Goal: Task Accomplishment & Management: Complete application form

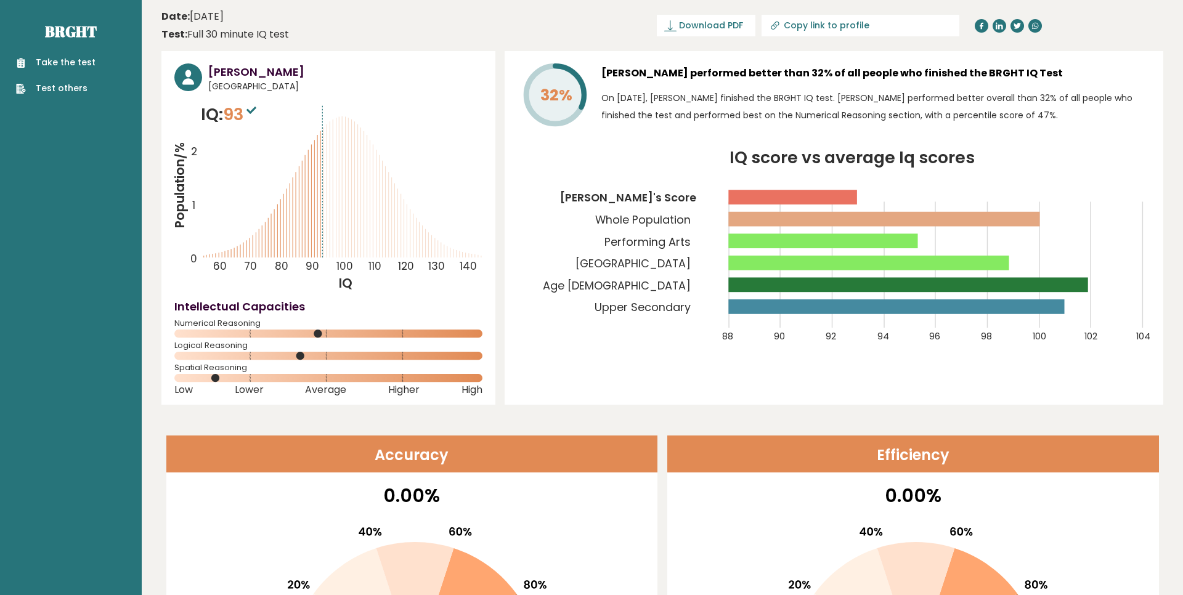
click at [88, 61] on link "Take the test" at bounding box center [55, 62] width 79 height 13
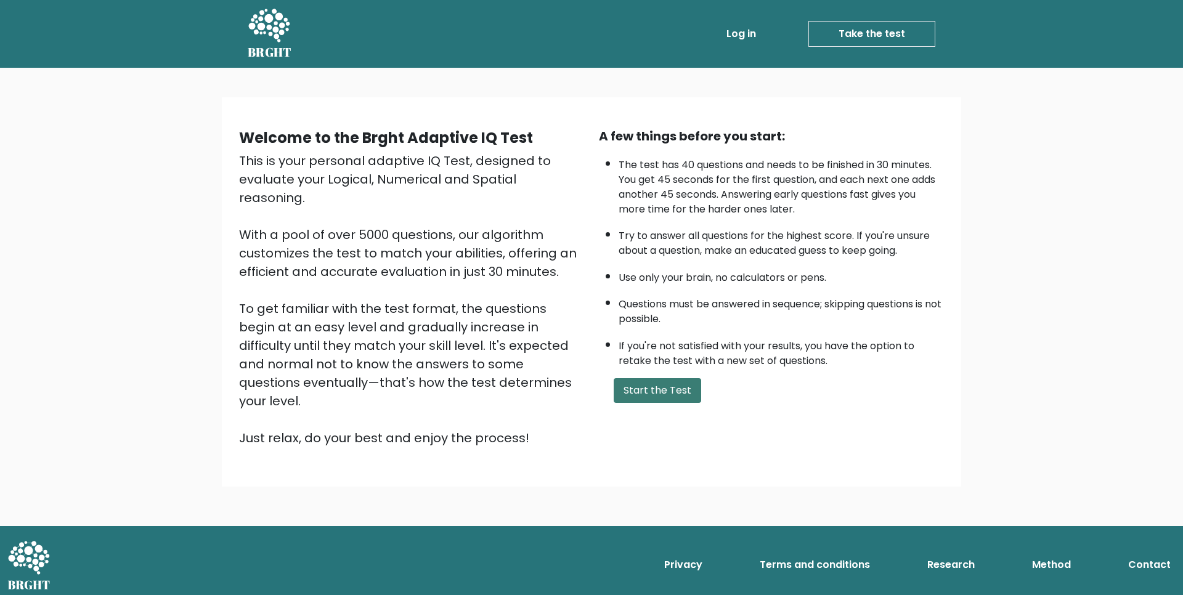
click at [645, 401] on button "Start the Test" at bounding box center [658, 390] width 88 height 25
click at [700, 43] on li "Log in" at bounding box center [717, 34] width 87 height 25
click at [731, 33] on link "Log in" at bounding box center [741, 34] width 39 height 25
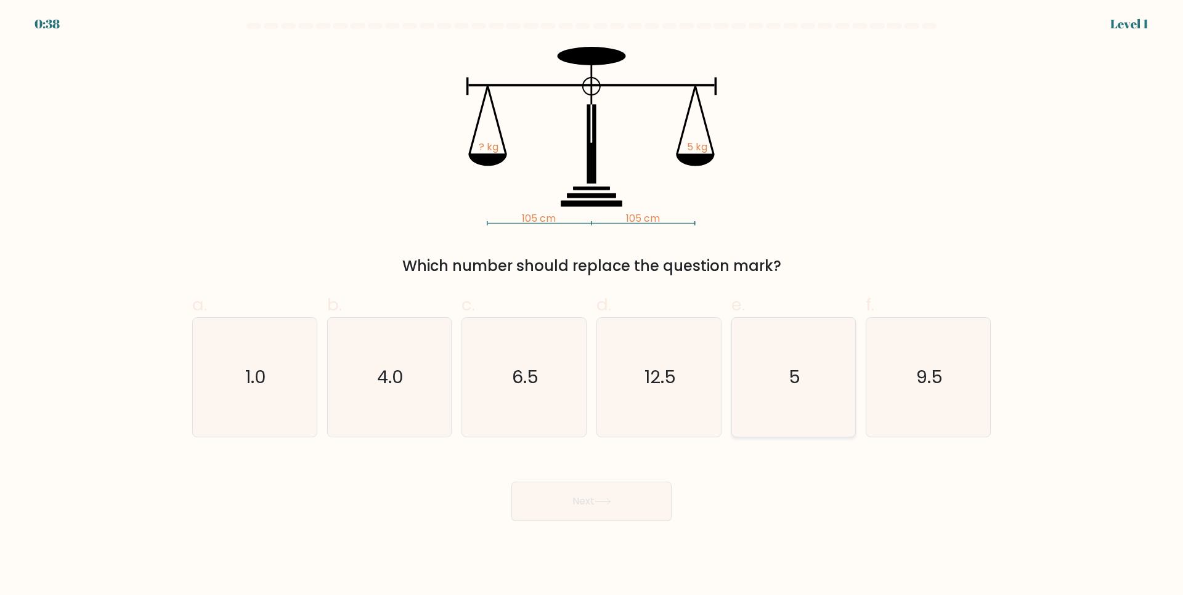
click at [823, 406] on icon "5" at bounding box center [793, 377] width 119 height 119
click at [592, 306] on input "e. 5" at bounding box center [592, 302] width 1 height 8
radio input "true"
click at [637, 521] on button "Next" at bounding box center [591, 501] width 160 height 39
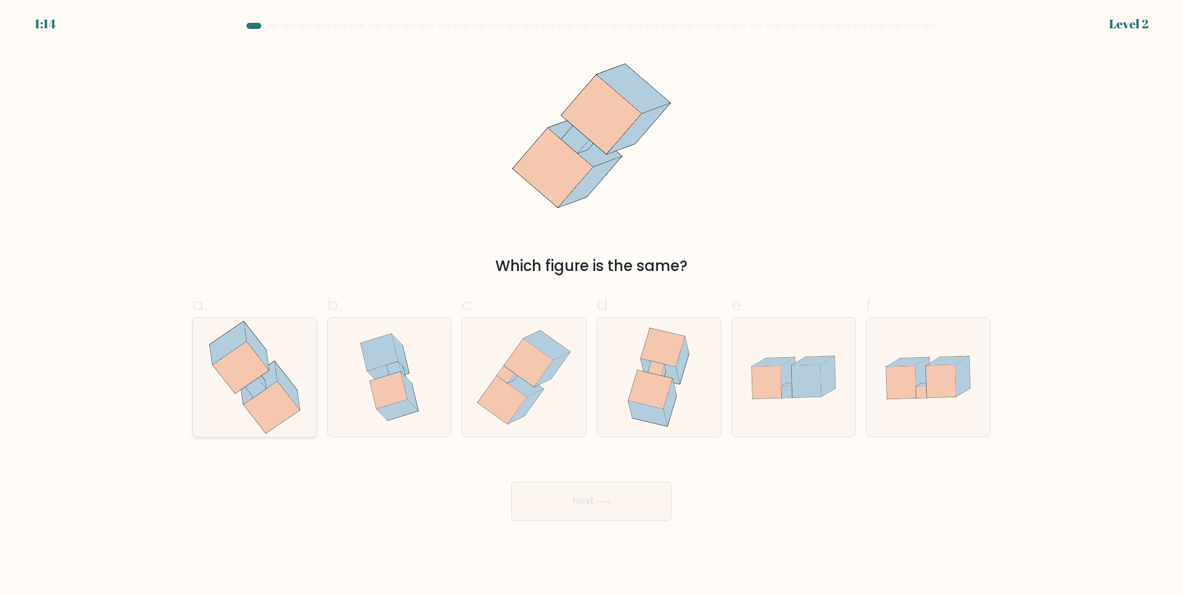
click at [295, 383] on icon at bounding box center [254, 377] width 113 height 119
click at [592, 306] on input "a." at bounding box center [592, 302] width 1 height 8
radio input "true"
click at [603, 494] on button "Next" at bounding box center [591, 501] width 160 height 39
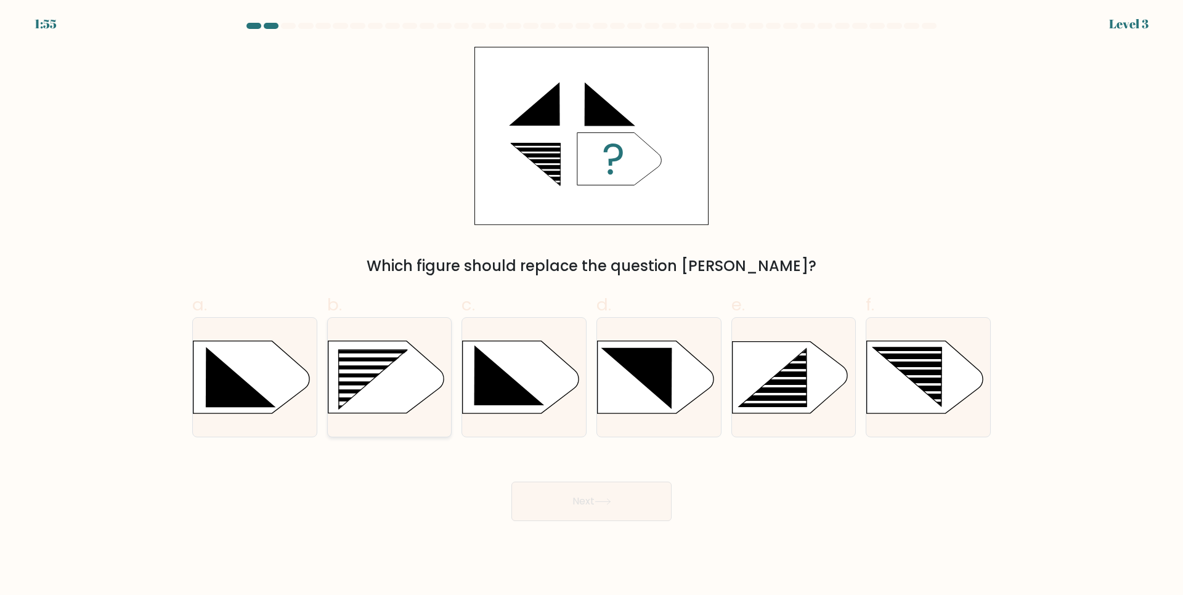
click at [373, 403] on rect at bounding box center [363, 404] width 99 height 4
click at [592, 306] on input "b." at bounding box center [592, 302] width 1 height 8
radio input "true"
click at [592, 511] on button "Next" at bounding box center [591, 501] width 160 height 39
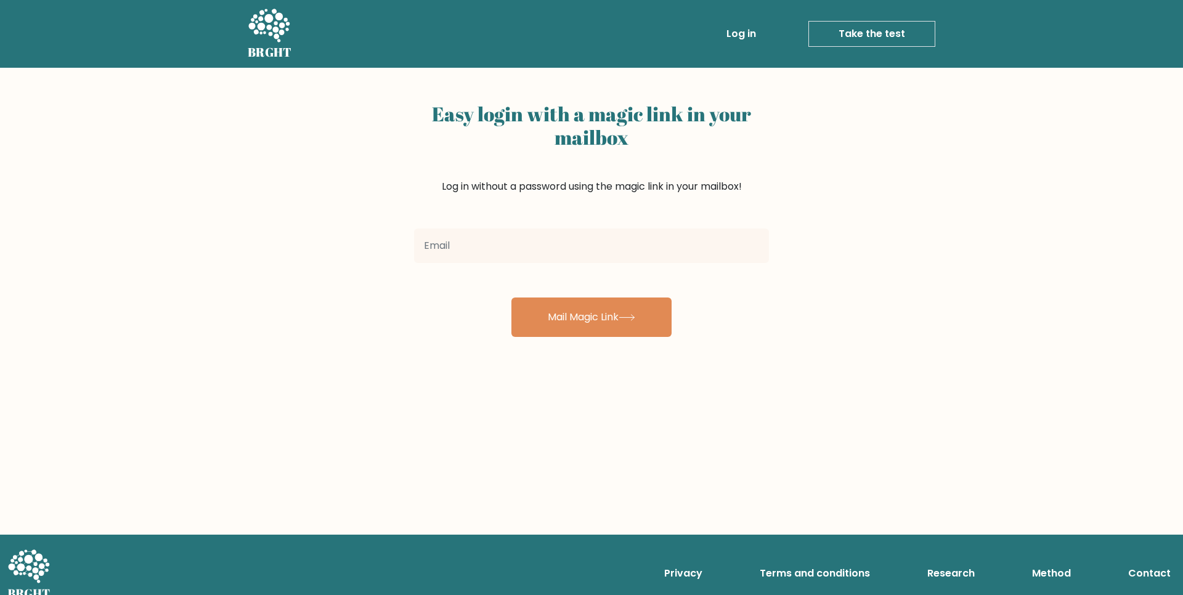
click at [544, 248] on input "email" at bounding box center [591, 246] width 355 height 35
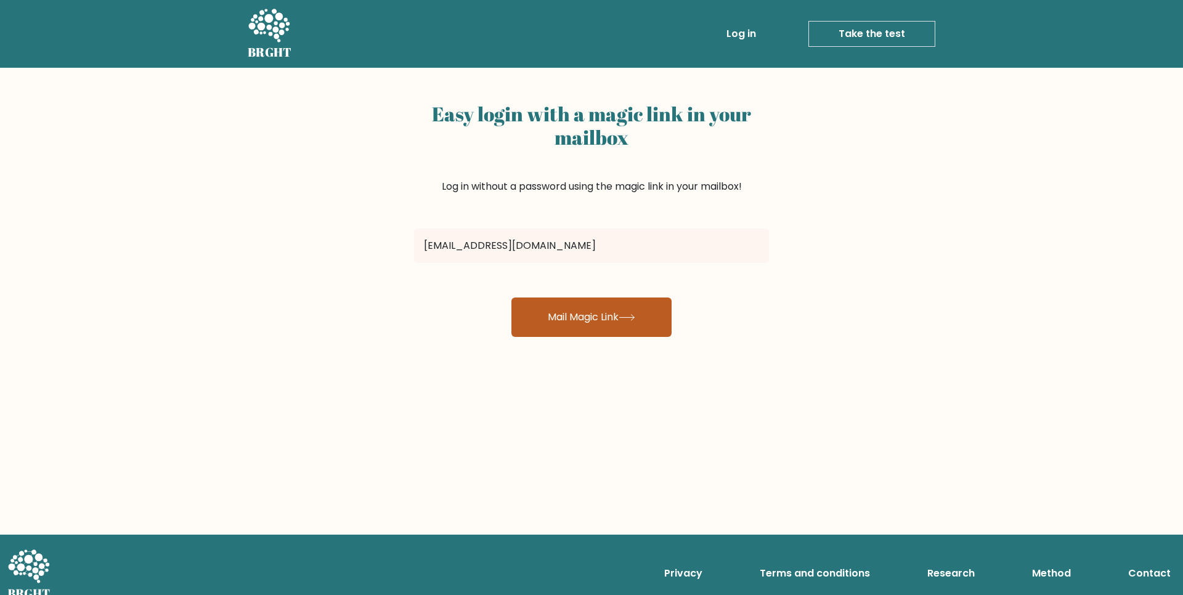
type input "riyoalfath@gmail.com"
click at [629, 323] on button "Mail Magic Link" at bounding box center [591, 317] width 160 height 39
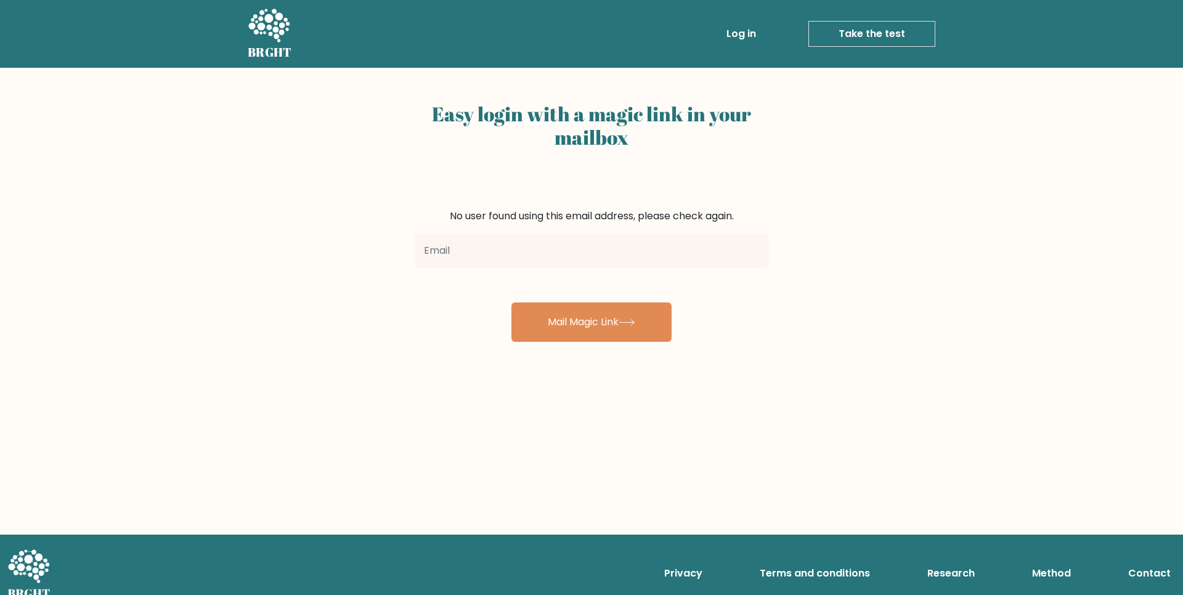
click at [574, 258] on input "email" at bounding box center [591, 251] width 355 height 35
type input "eisakurenkai@gmail.com"
click at [587, 352] on div "Easy login with a magic link in your mailbox No user found using this email add…" at bounding box center [591, 301] width 1183 height 467
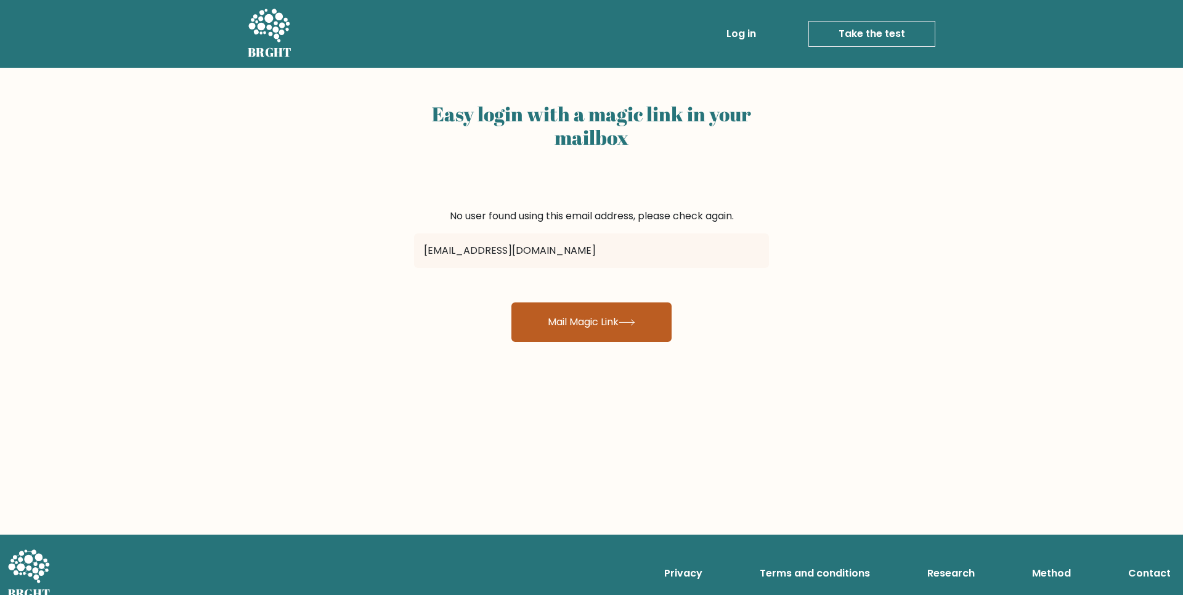
click at [594, 336] on button "Mail Magic Link" at bounding box center [591, 322] width 160 height 39
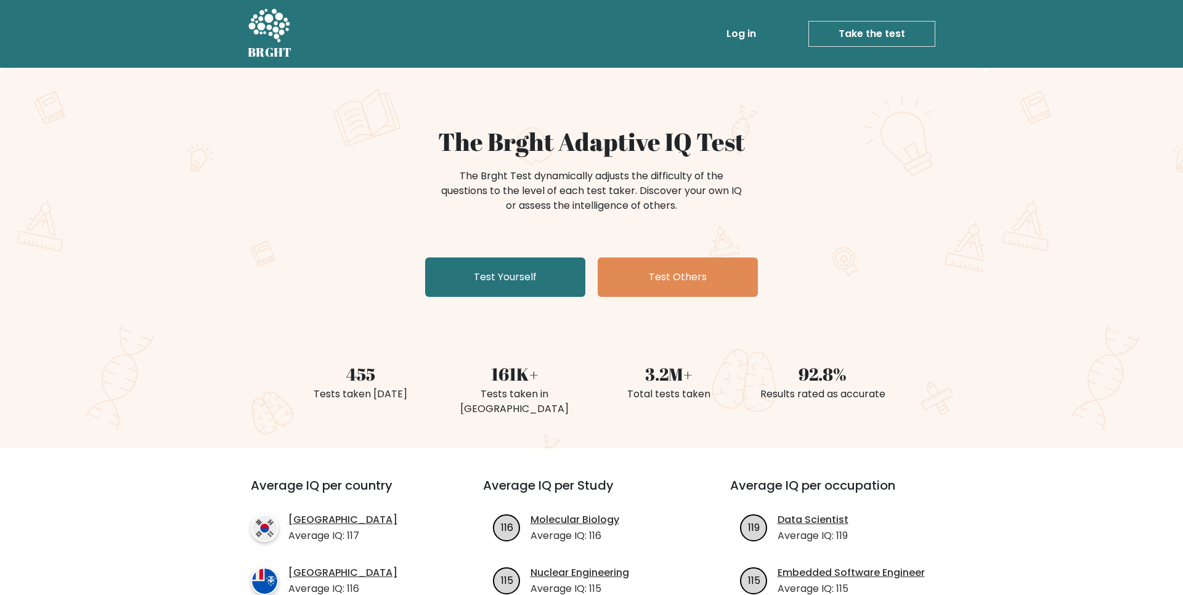
click at [733, 37] on link "Log in" at bounding box center [741, 34] width 39 height 25
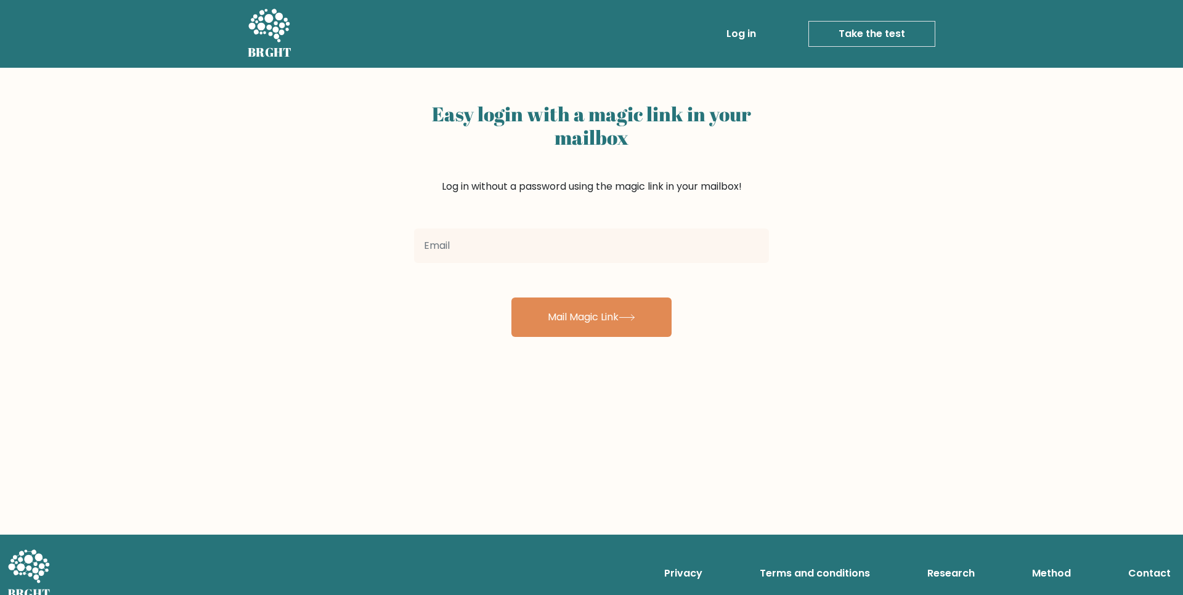
click at [558, 240] on input "email" at bounding box center [591, 246] width 355 height 35
type input "kawaliranglucia@gmail.com"
click at [511, 298] on button "Mail Magic Link" at bounding box center [591, 317] width 160 height 39
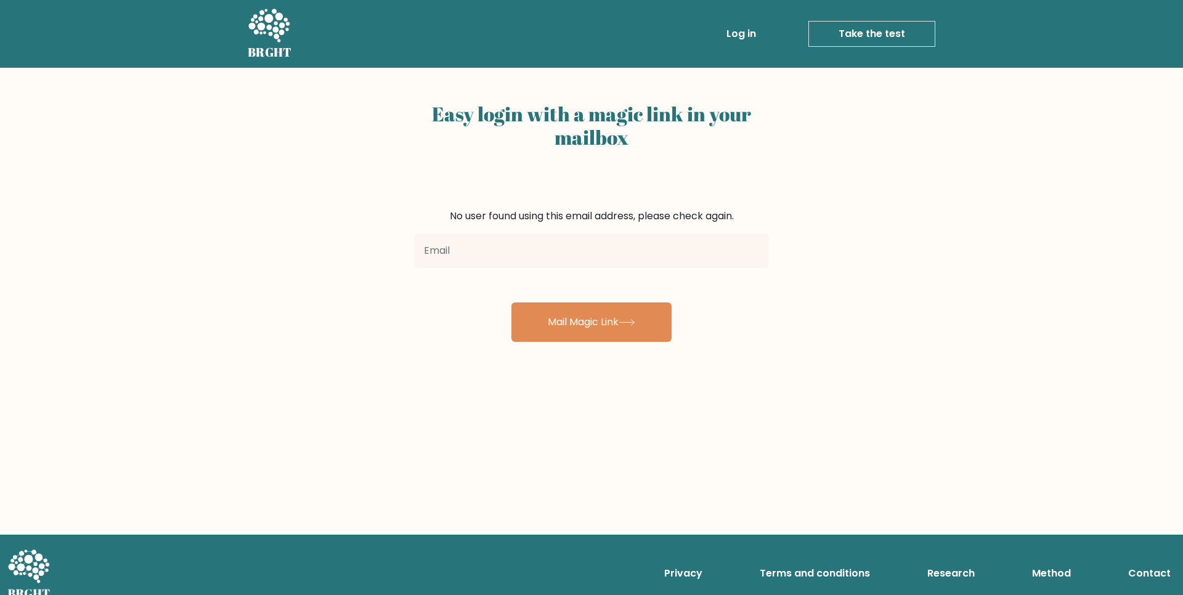
click at [590, 254] on input "email" at bounding box center [591, 251] width 355 height 35
type input "eisakunakari@gmail.com"
click at [511, 303] on button "Mail Magic Link" at bounding box center [591, 322] width 160 height 39
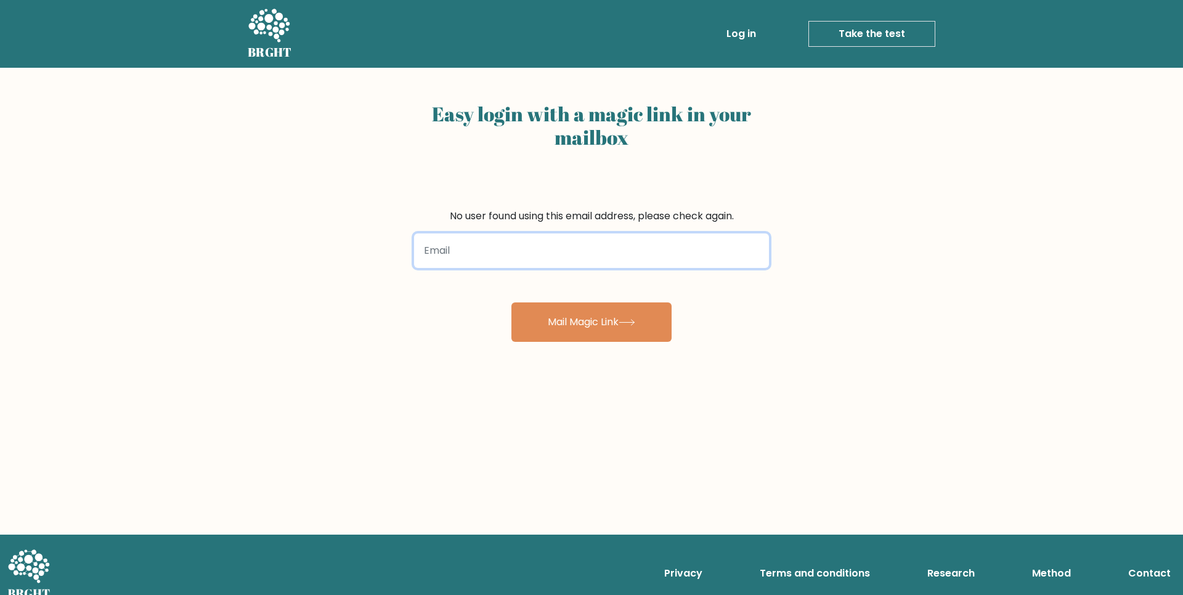
click at [586, 257] on input "email" at bounding box center [591, 251] width 355 height 35
click at [443, 237] on input "email" at bounding box center [591, 251] width 355 height 35
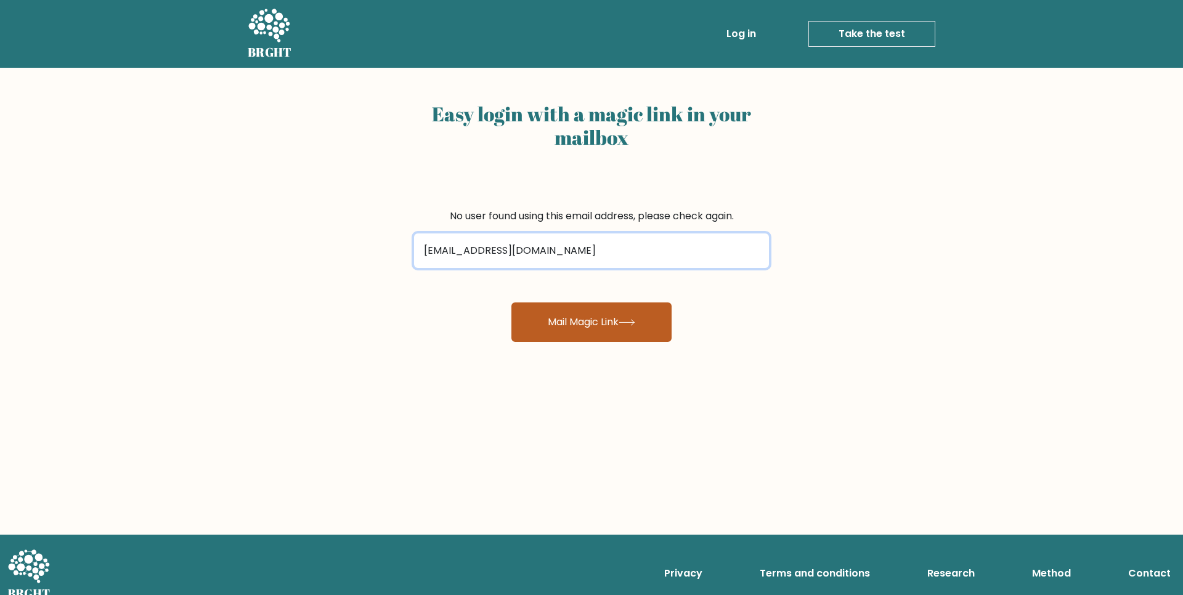
type input "[EMAIL_ADDRESS][DOMAIN_NAME]"
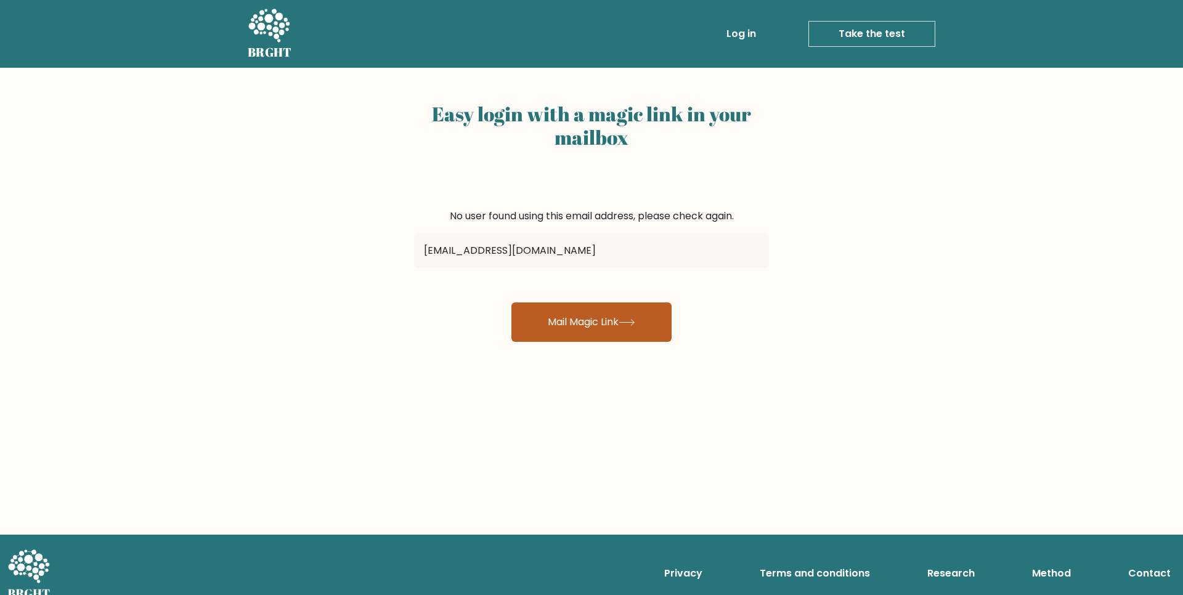
click at [569, 307] on button "Mail Magic Link" at bounding box center [591, 322] width 160 height 39
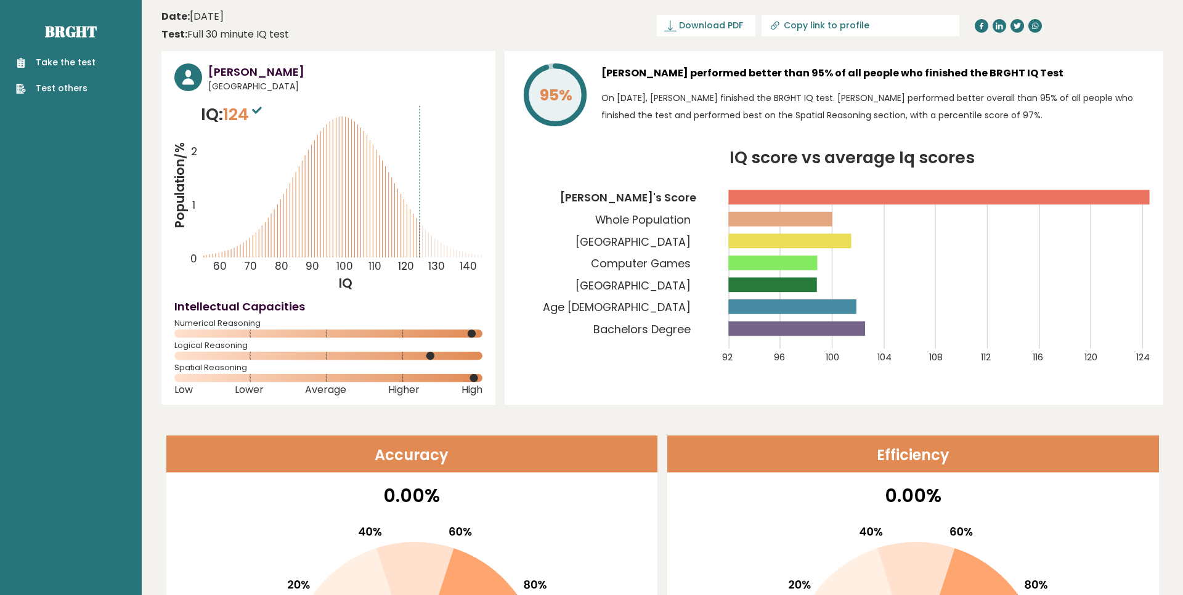
click at [91, 63] on link "Take the test" at bounding box center [55, 62] width 79 height 13
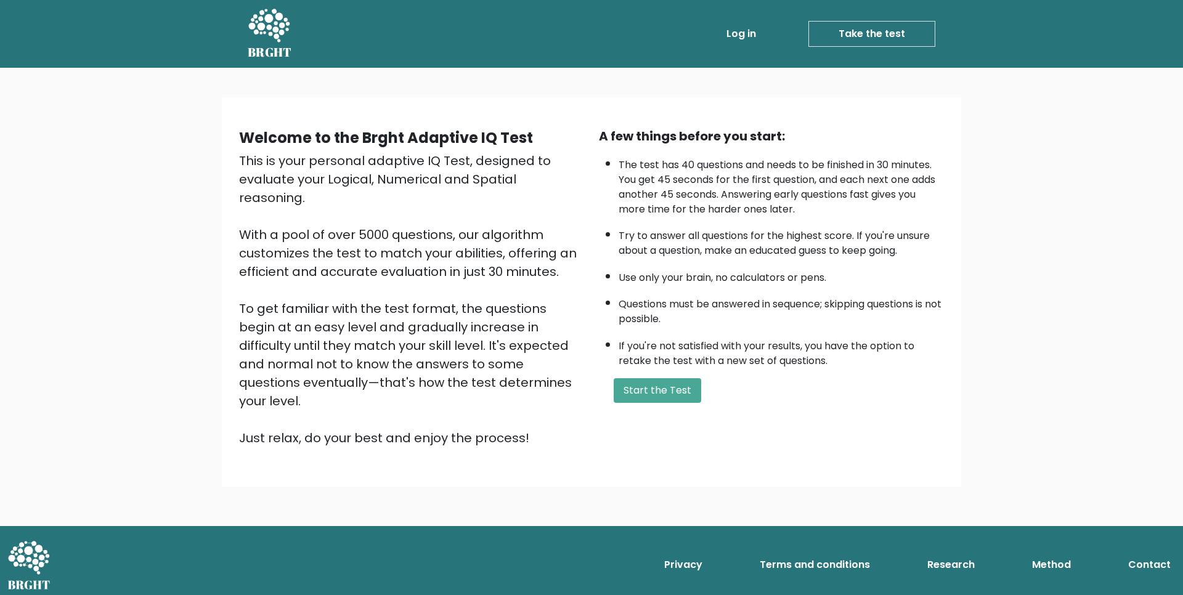
click at [755, 37] on link "Log in" at bounding box center [741, 34] width 39 height 25
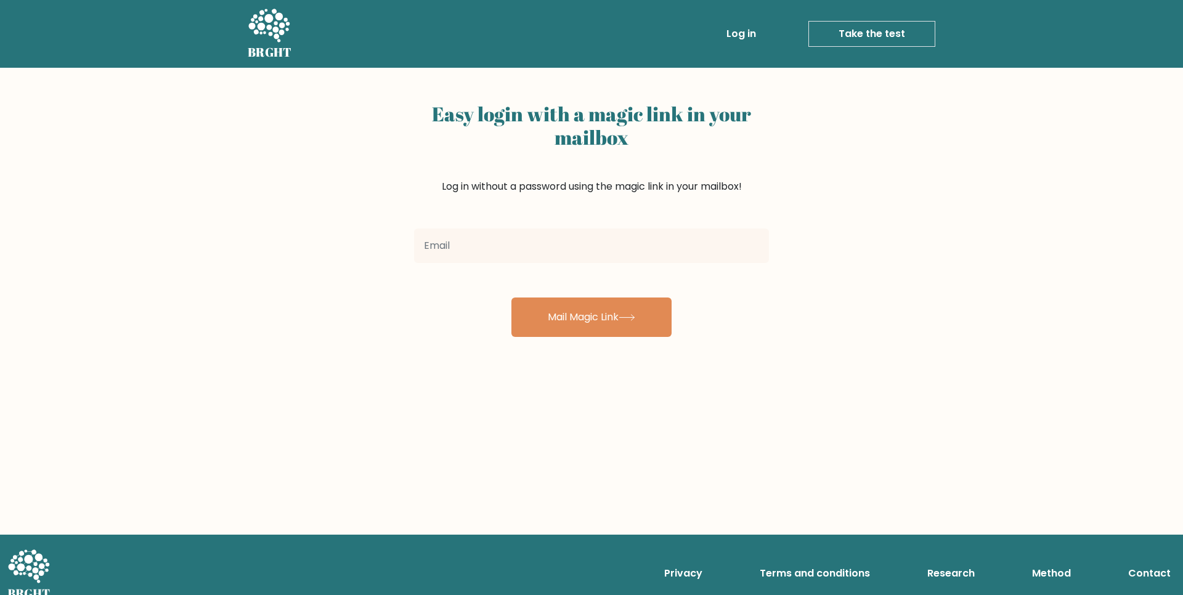
click at [655, 252] on input "email" at bounding box center [591, 246] width 355 height 35
type input "kuchiraisanagi@gmail.com"
click at [511, 298] on button "Mail Magic Link" at bounding box center [591, 317] width 160 height 39
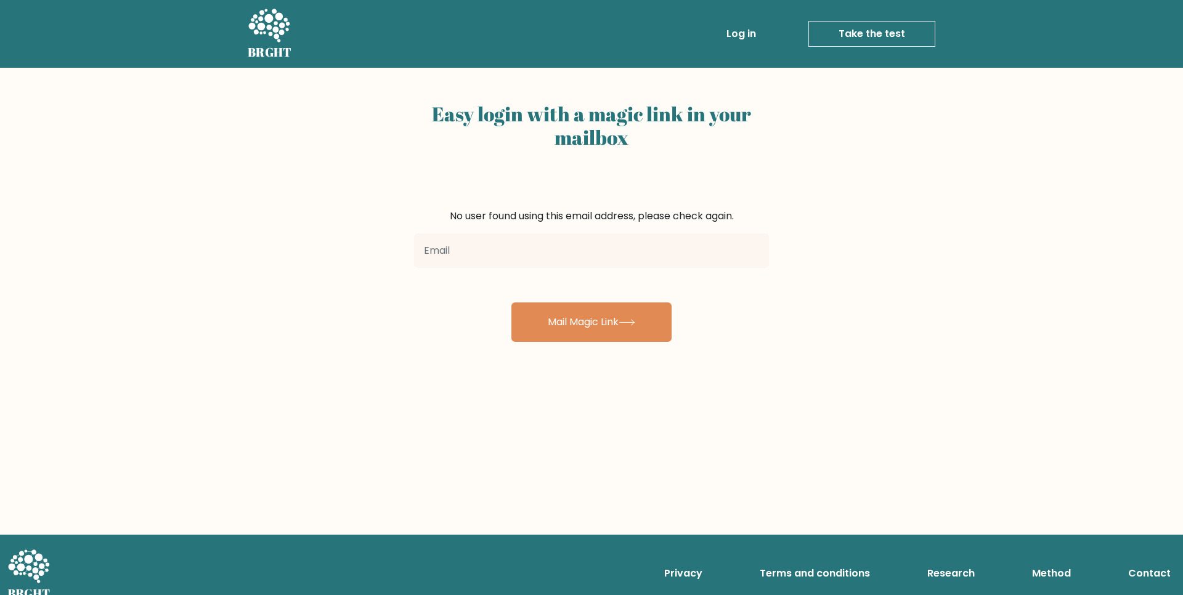
scroll to position [15, 0]
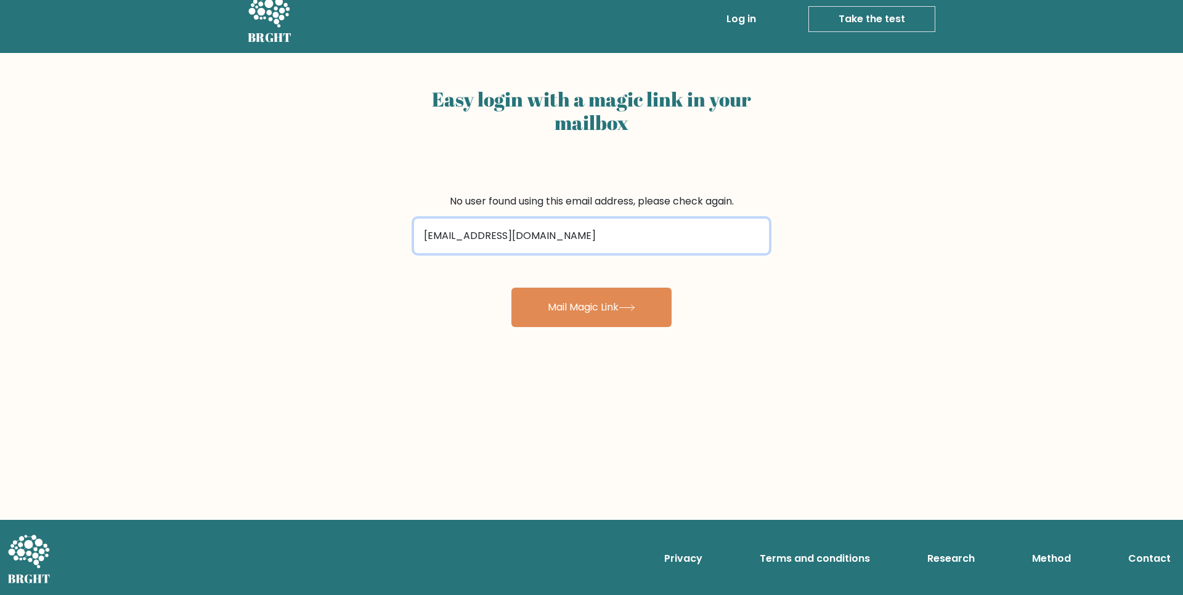
type input "[EMAIL_ADDRESS][DOMAIN_NAME]"
click at [511, 288] on button "Mail Magic Link" at bounding box center [591, 307] width 160 height 39
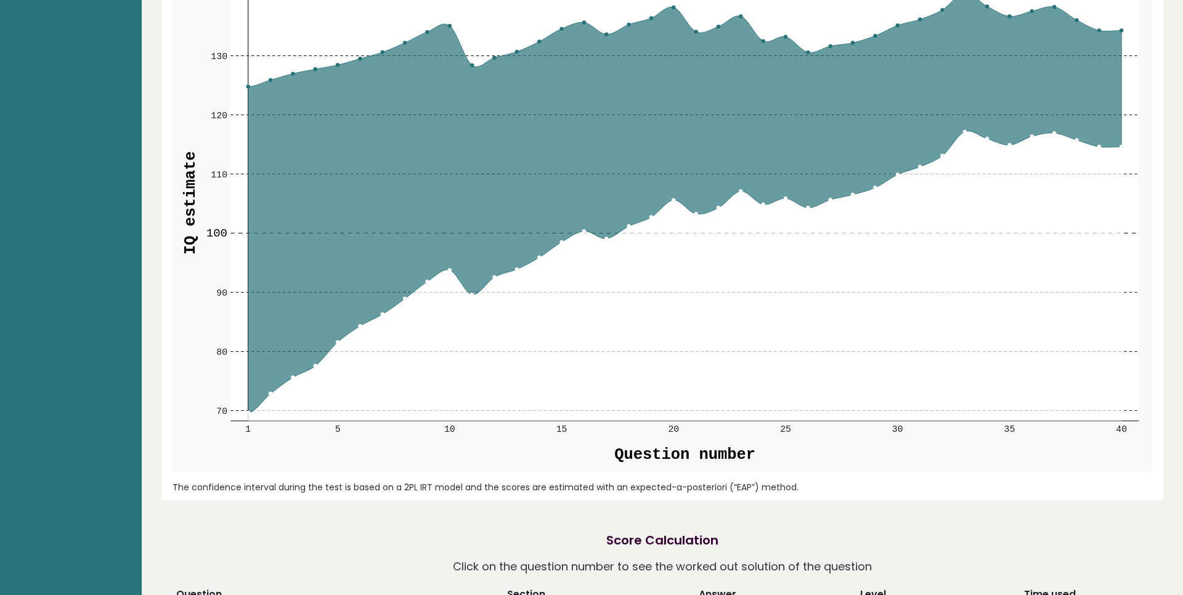
scroll to position [1530, 0]
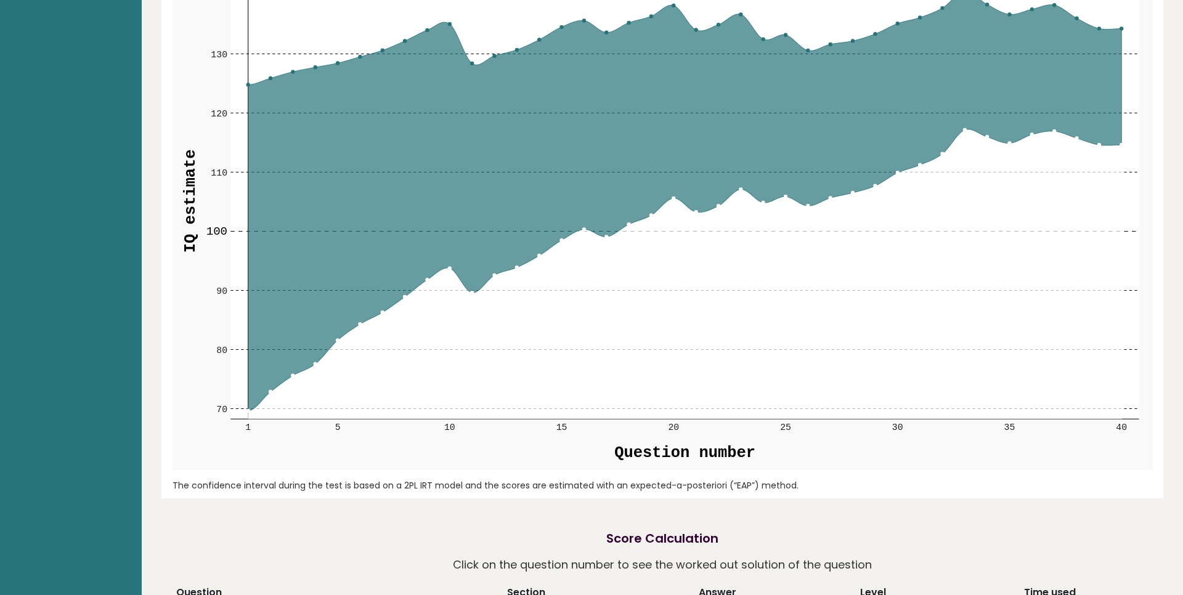
click at [585, 231] on g "70 70 80 80 90 90 100 100 110 110 120 120 130 130 140 140 1 5 10 15 20 25 30 35…" at bounding box center [663, 209] width 980 height 523
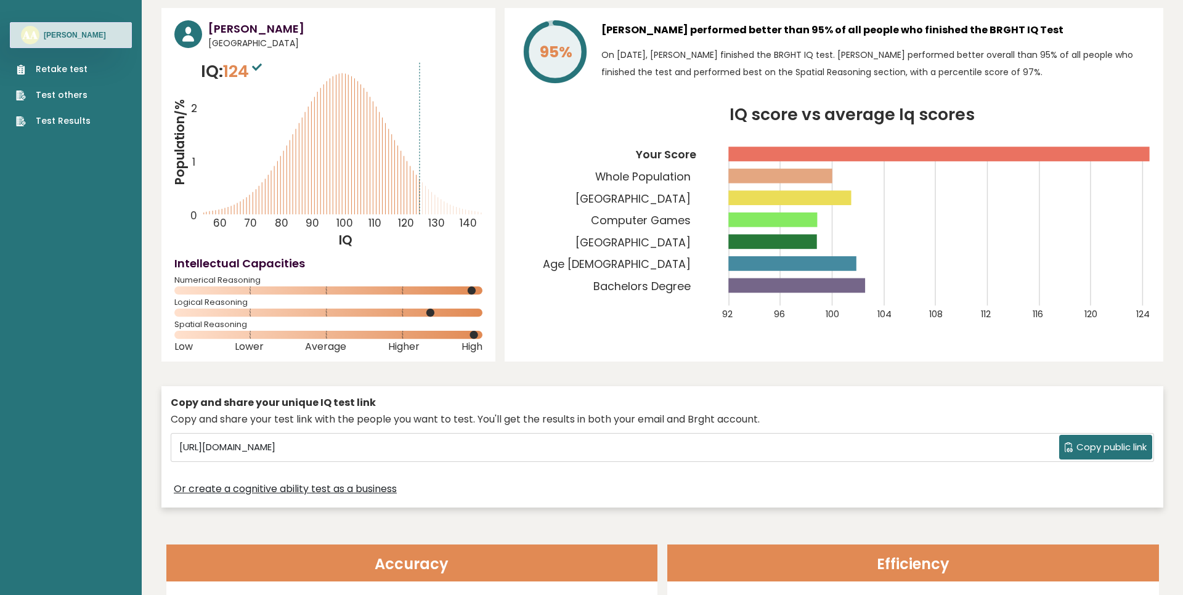
scroll to position [0, 0]
